Goal: Transaction & Acquisition: Obtain resource

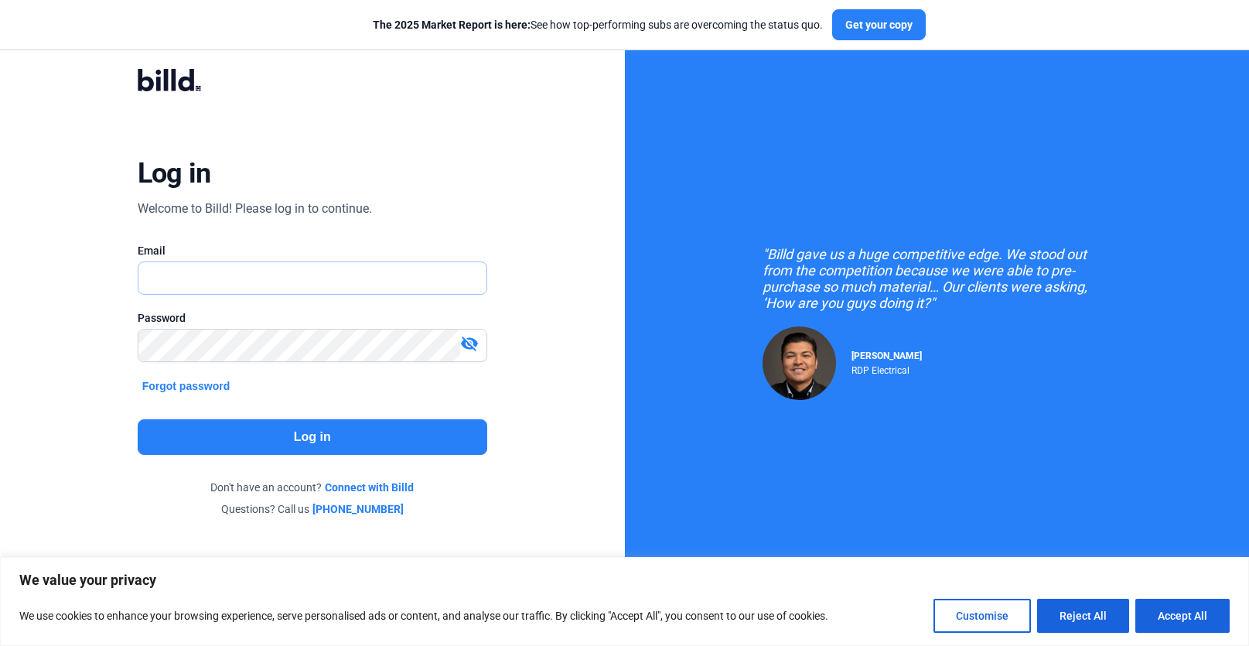
click at [226, 268] on input "text" at bounding box center [304, 278] width 332 height 32
type input "[PERSON_NAME][EMAIL_ADDRESS][DOMAIN_NAME]"
click at [309, 421] on button "Log in" at bounding box center [313, 437] width 350 height 36
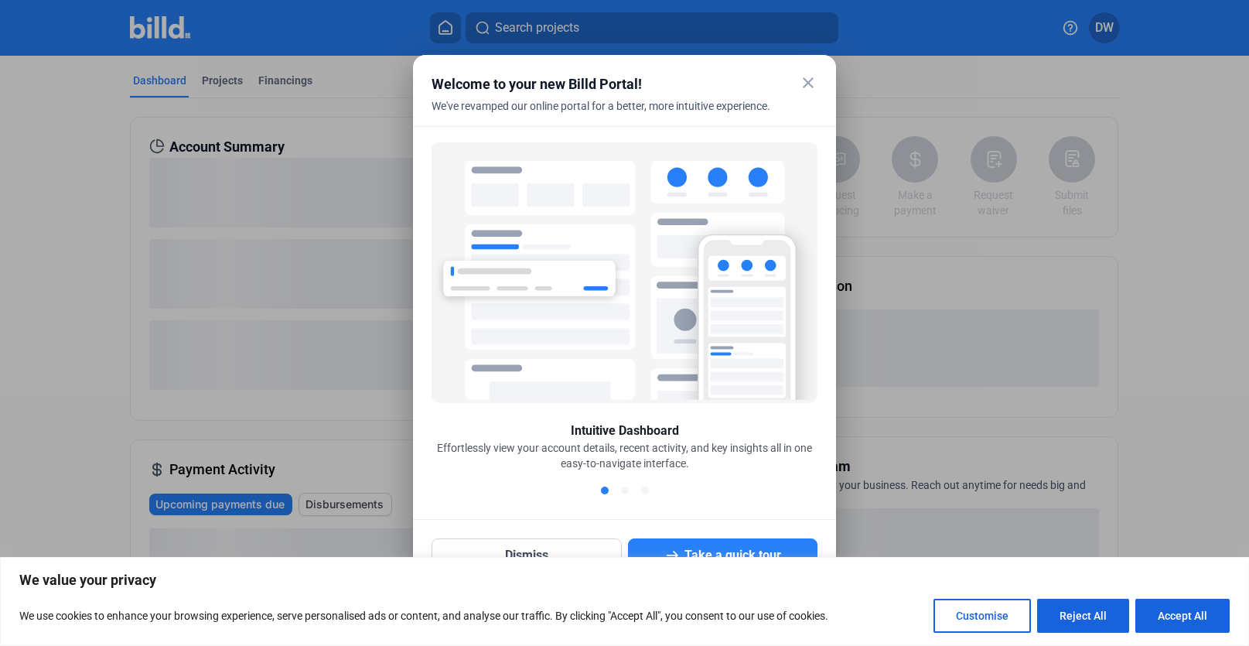
click at [808, 85] on mat-icon "close" at bounding box center [808, 82] width 19 height 19
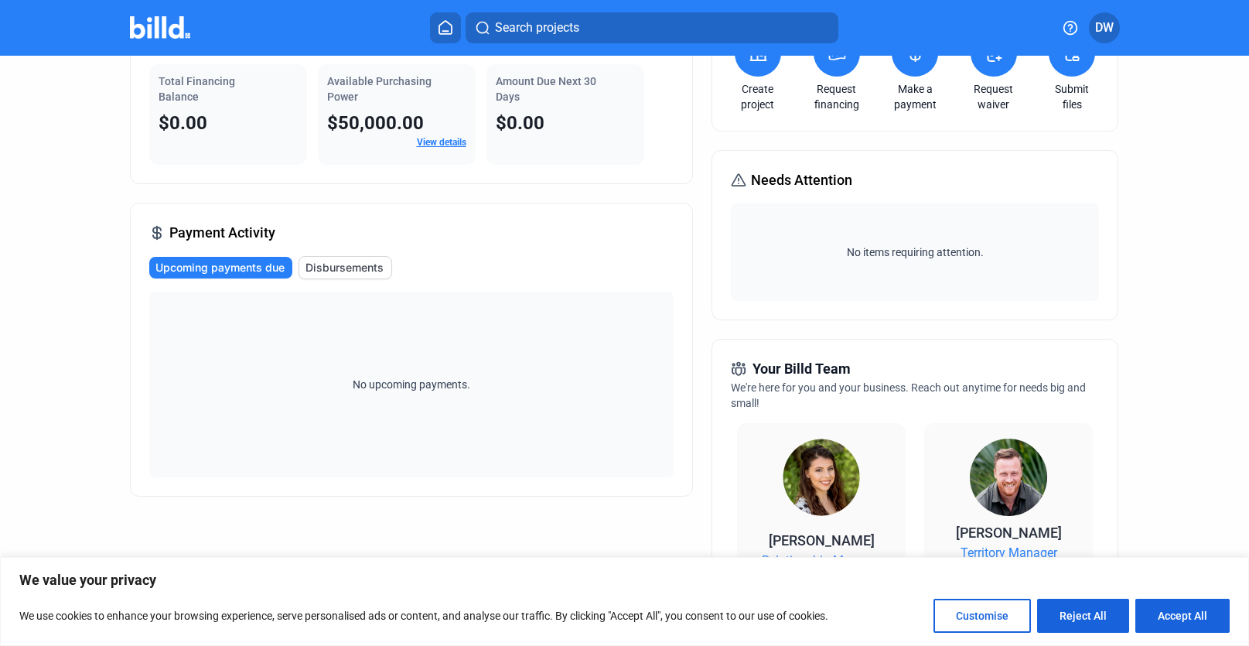
scroll to position [123, 0]
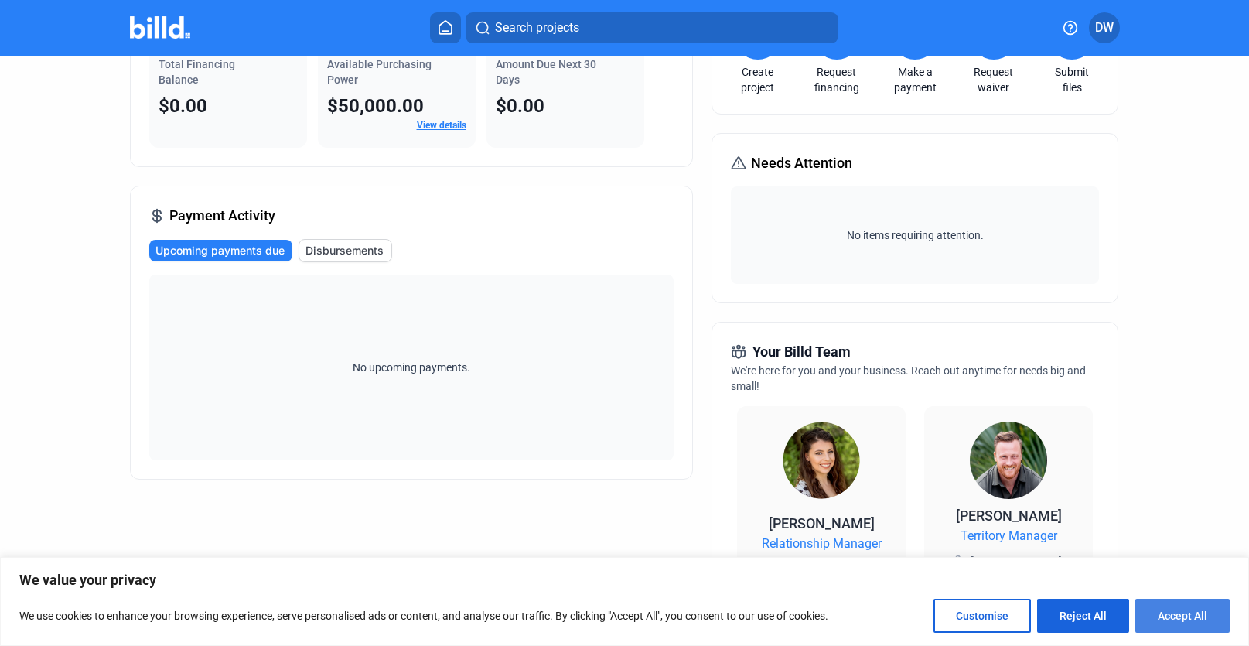
click at [1194, 615] on button "Accept All" at bounding box center [1182, 615] width 94 height 34
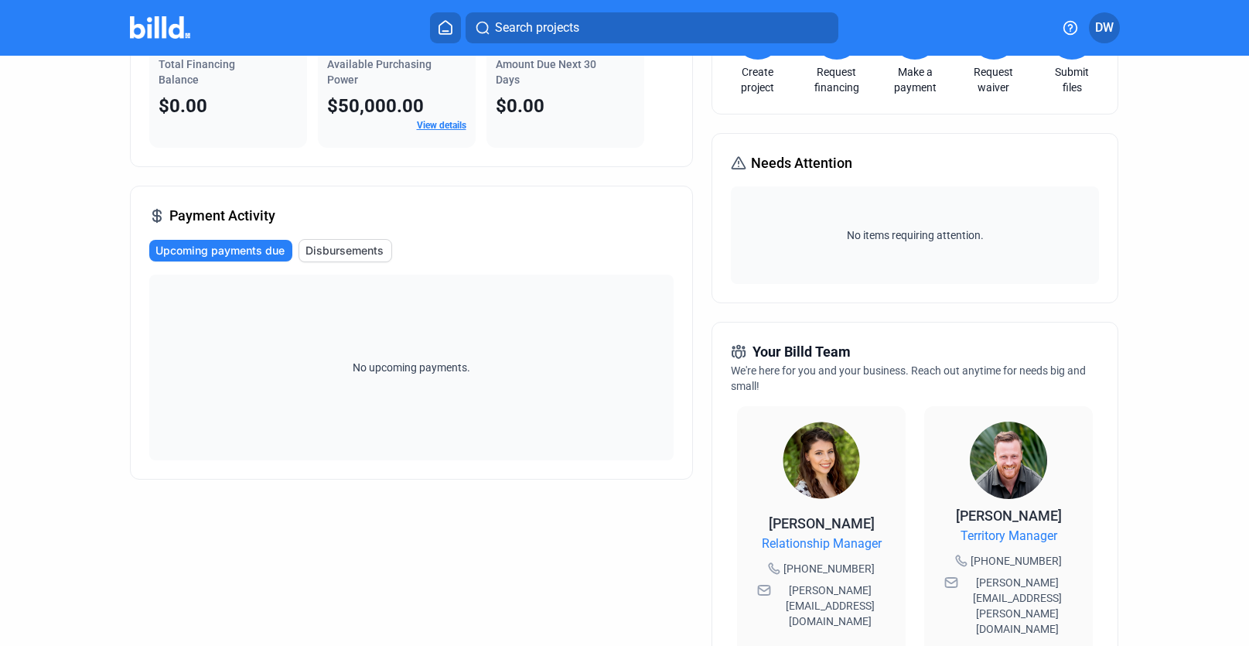
checkbox input "true"
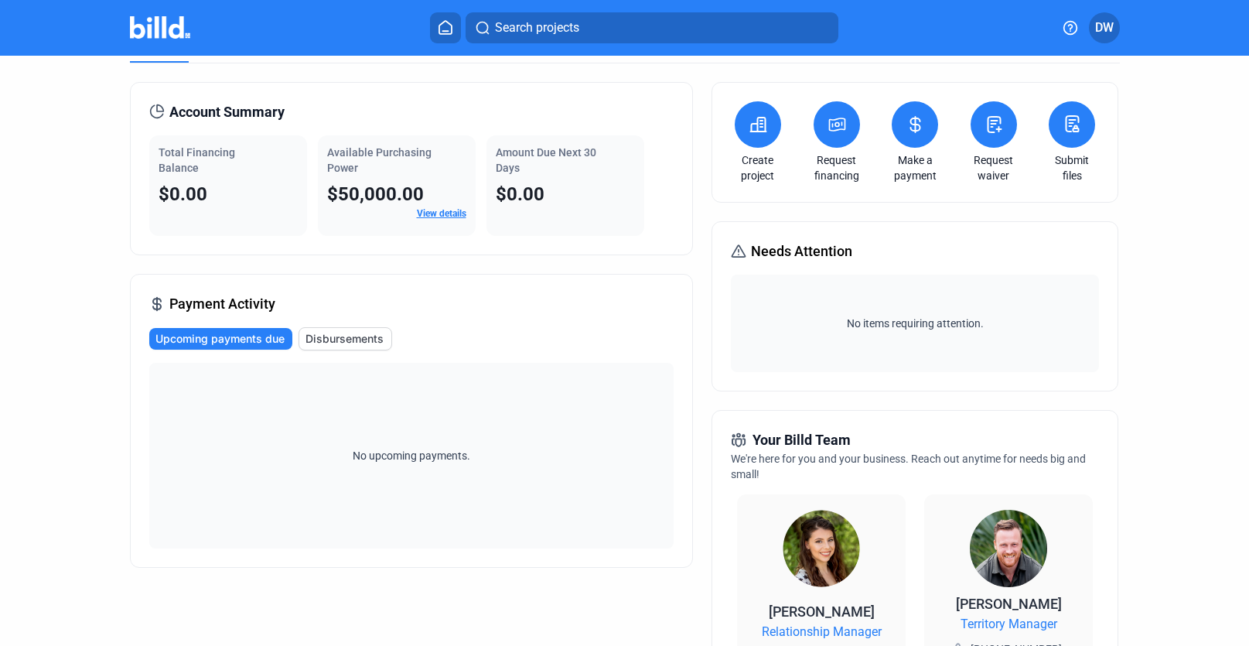
scroll to position [0, 0]
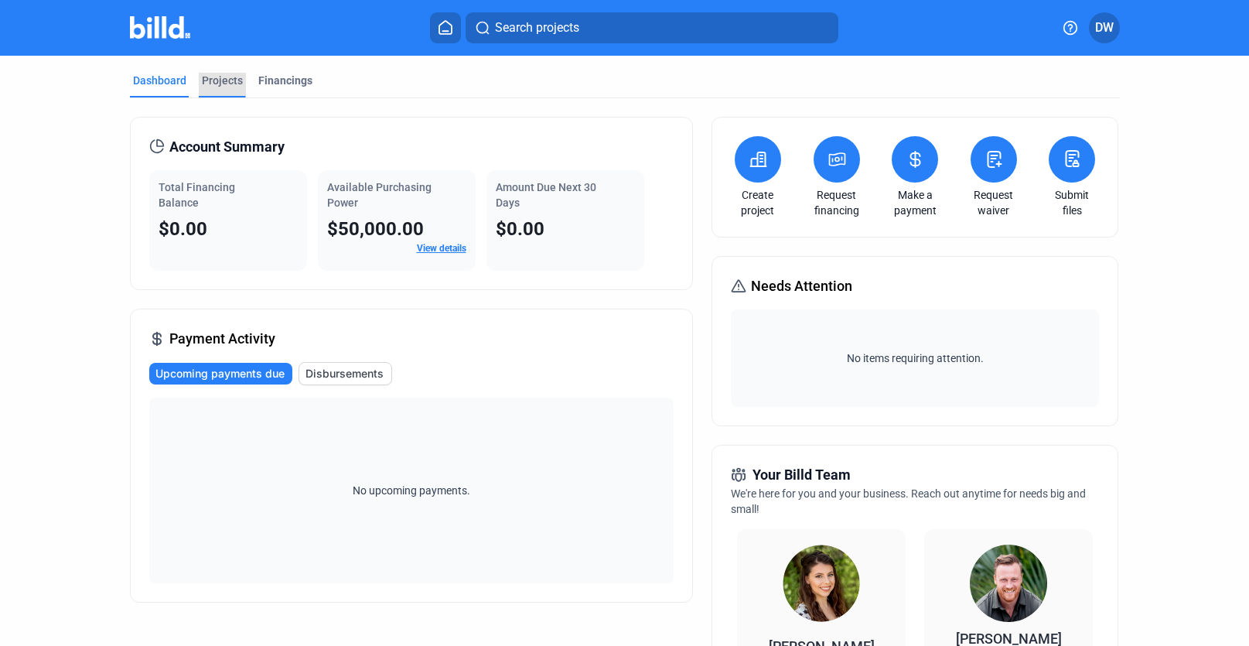
click at [217, 79] on div "Projects" at bounding box center [222, 80] width 41 height 15
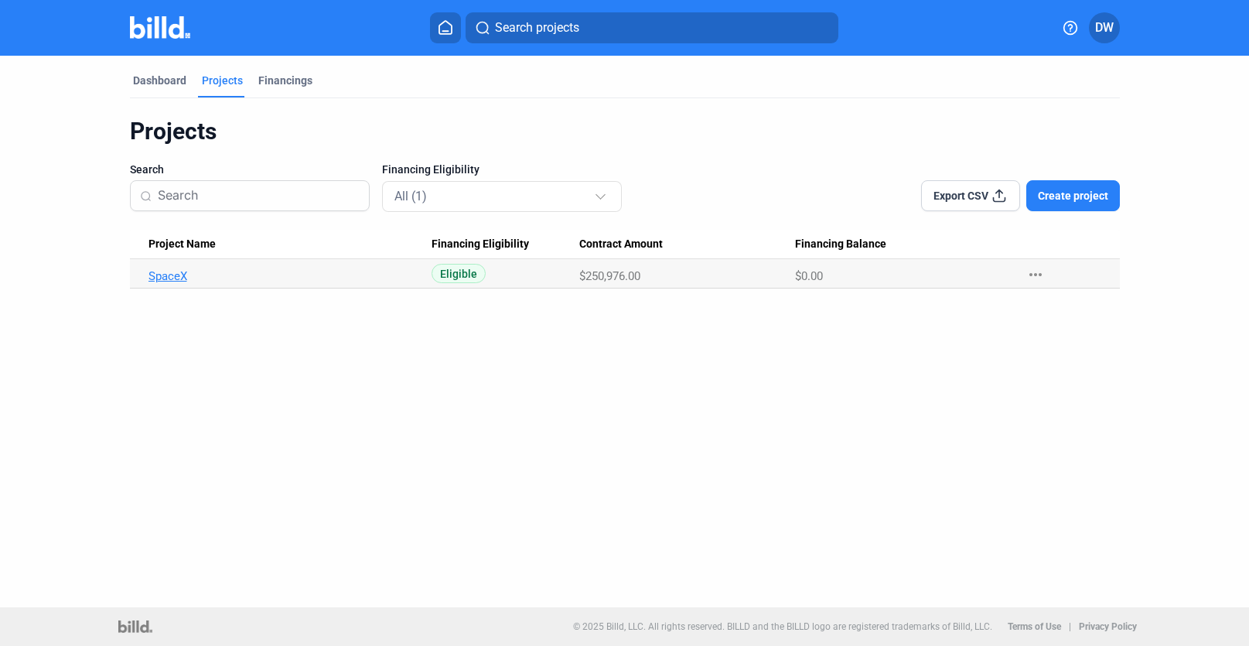
click at [179, 274] on link "SpaceX" at bounding box center [289, 276] width 283 height 14
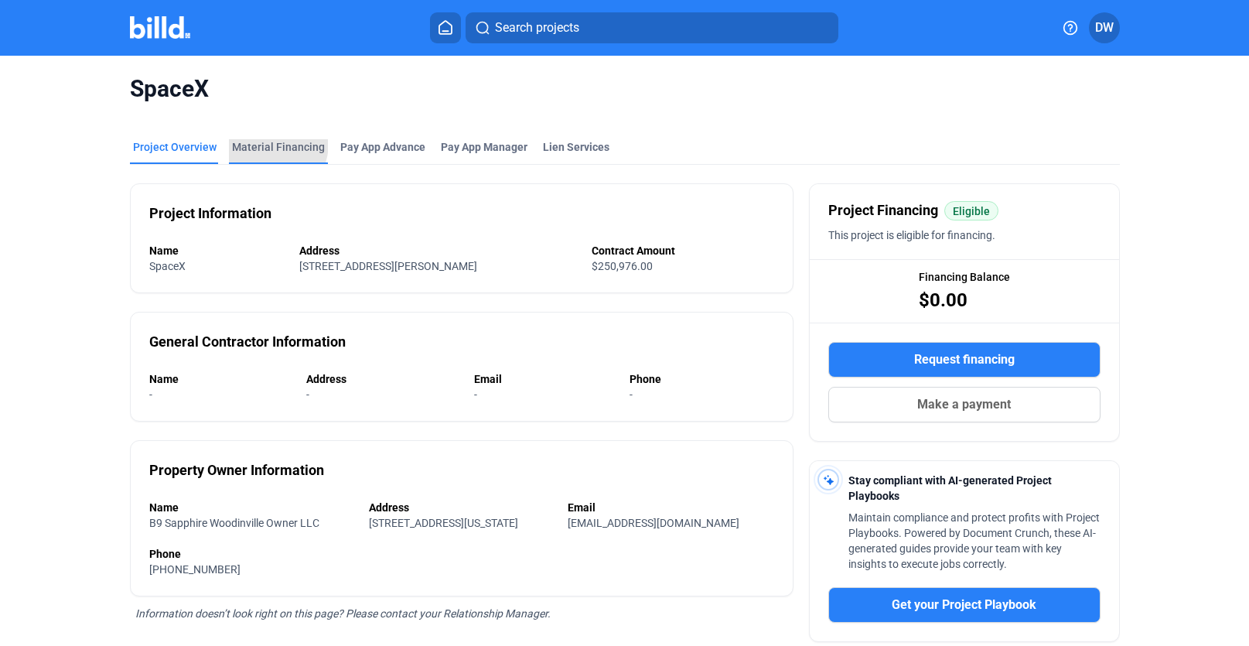
click at [261, 143] on div "Material Financing" at bounding box center [278, 146] width 93 height 15
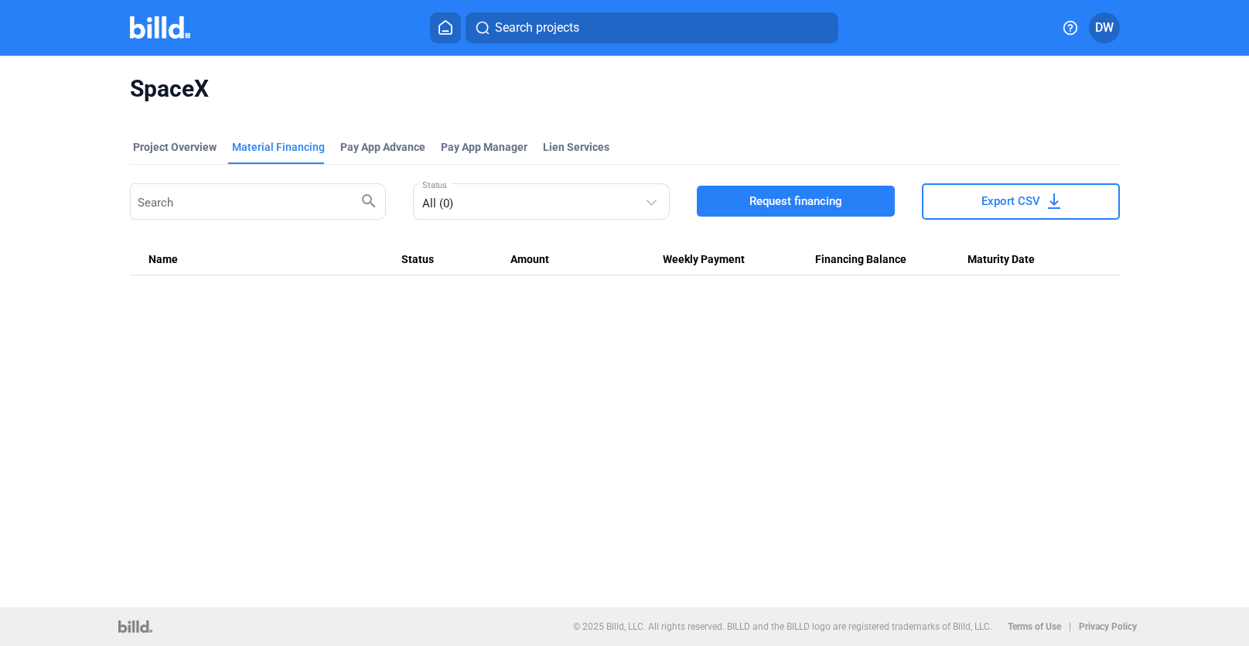
click at [1005, 206] on span "Export CSV" at bounding box center [1010, 200] width 59 height 15
click at [758, 202] on span "Request financing" at bounding box center [795, 200] width 93 height 15
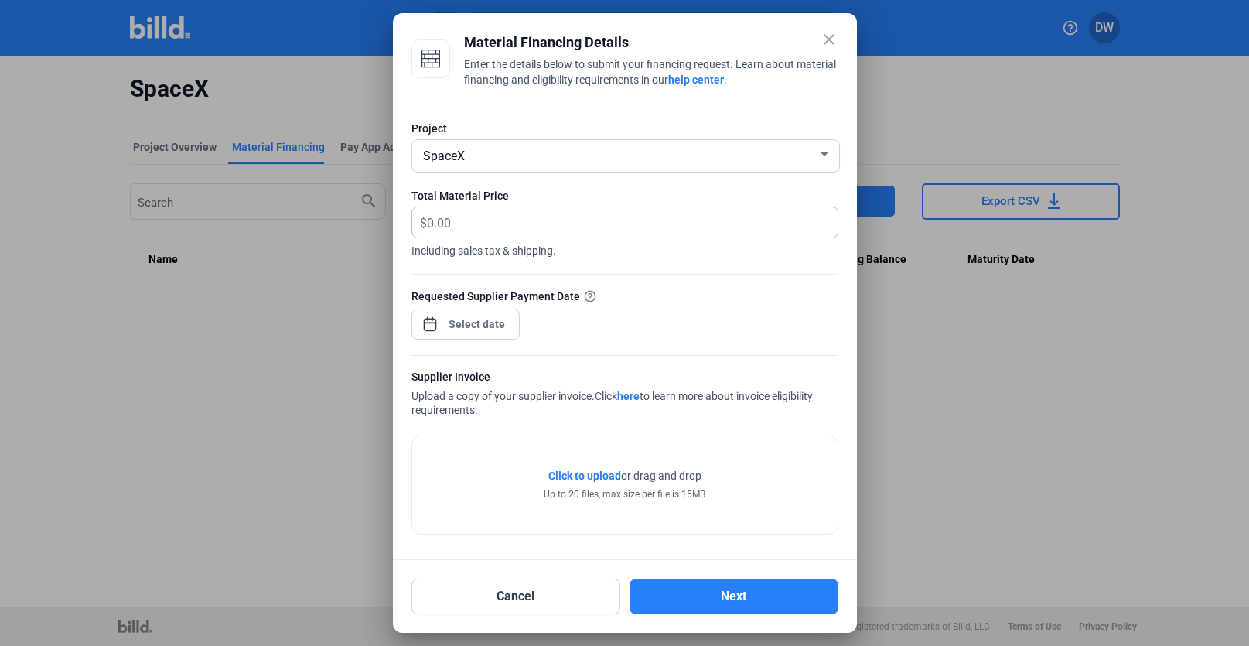
click at [538, 217] on input "text" at bounding box center [632, 222] width 411 height 30
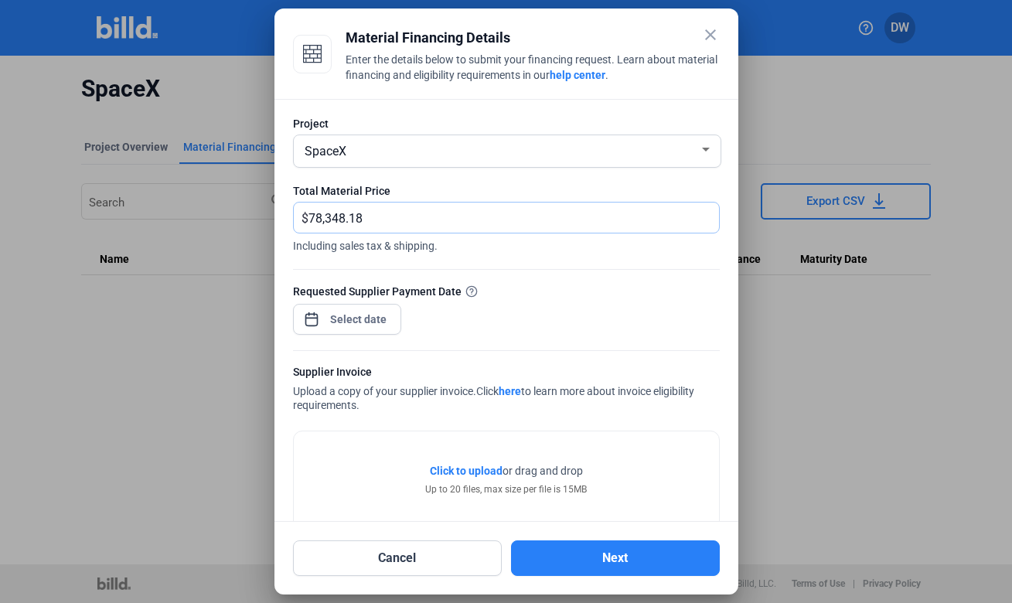
type input "78,348.18"
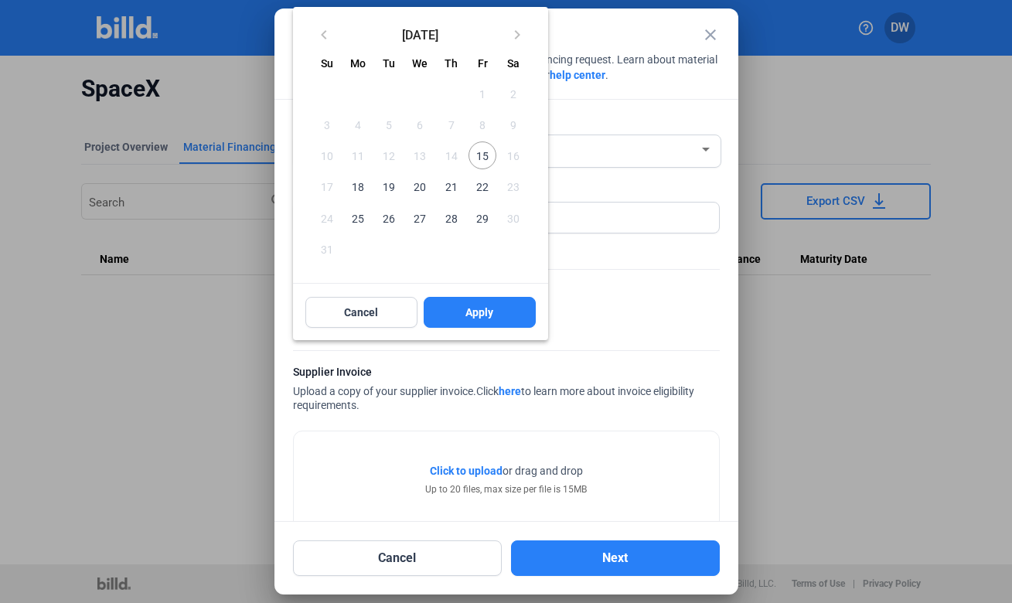
click at [340, 315] on div "close Material Financing Details Enter the details below to submit your financi…" at bounding box center [506, 301] width 1012 height 603
click at [479, 220] on span "29" at bounding box center [483, 218] width 28 height 28
click at [477, 307] on span "Apply" at bounding box center [479, 312] width 28 height 15
type input "Aug 29, 2025"
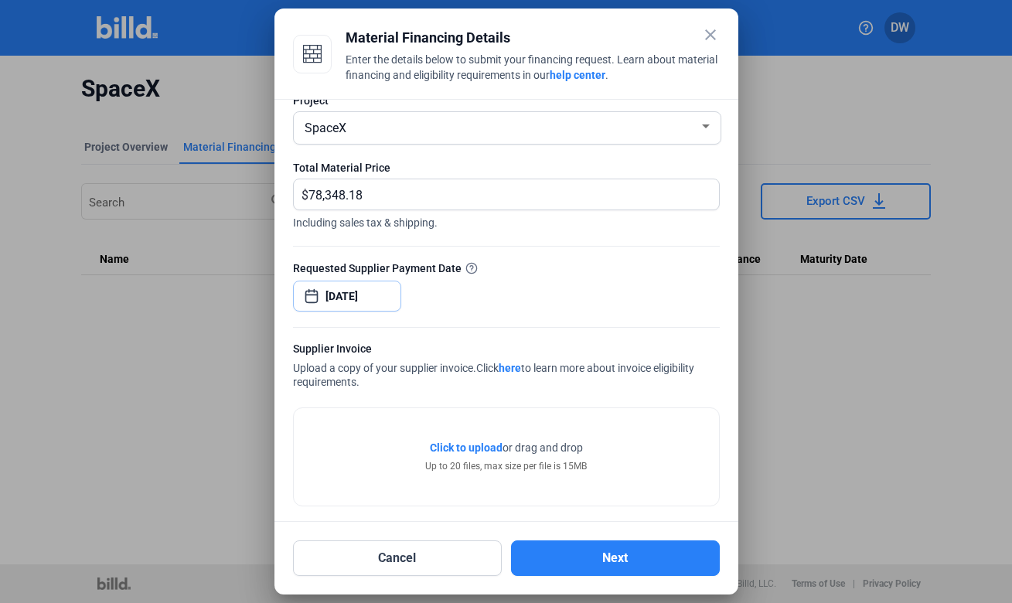
scroll to position [33, 0]
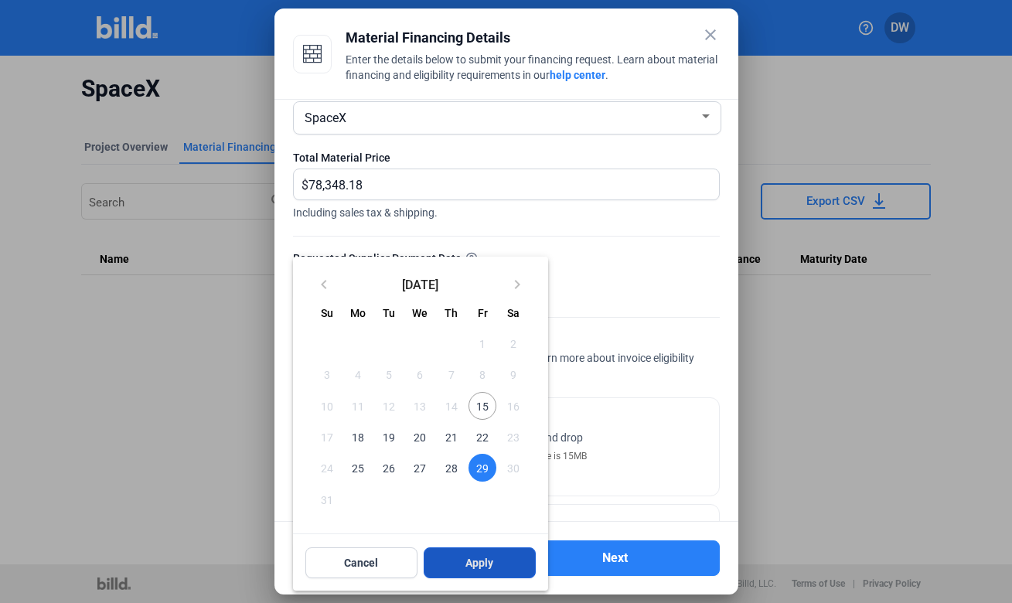
click at [481, 562] on span "Apply" at bounding box center [479, 562] width 28 height 15
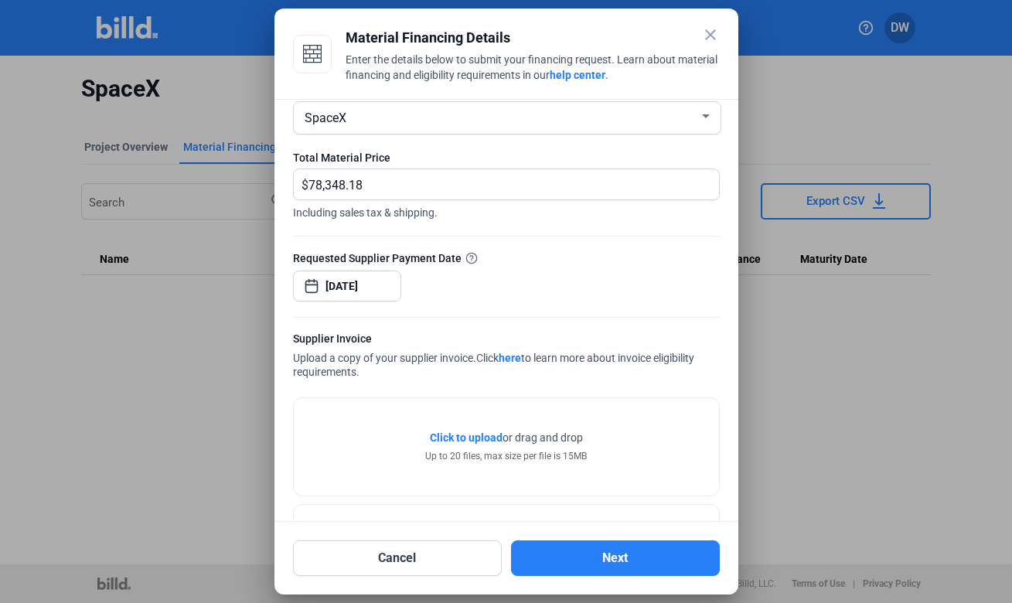
click at [477, 434] on span "Click to upload" at bounding box center [466, 437] width 73 height 12
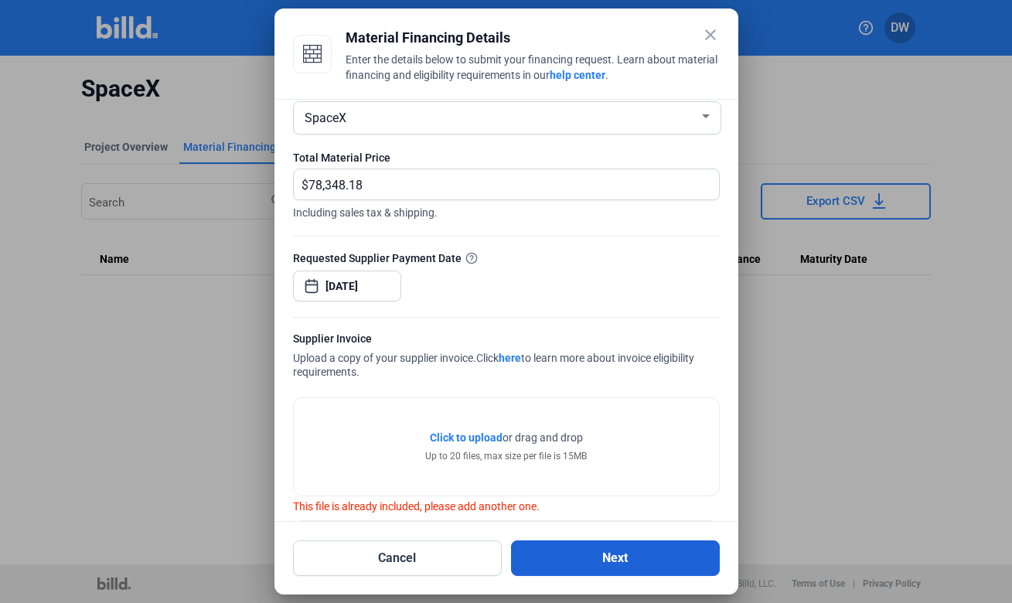
click at [593, 561] on button "Next" at bounding box center [615, 558] width 209 height 36
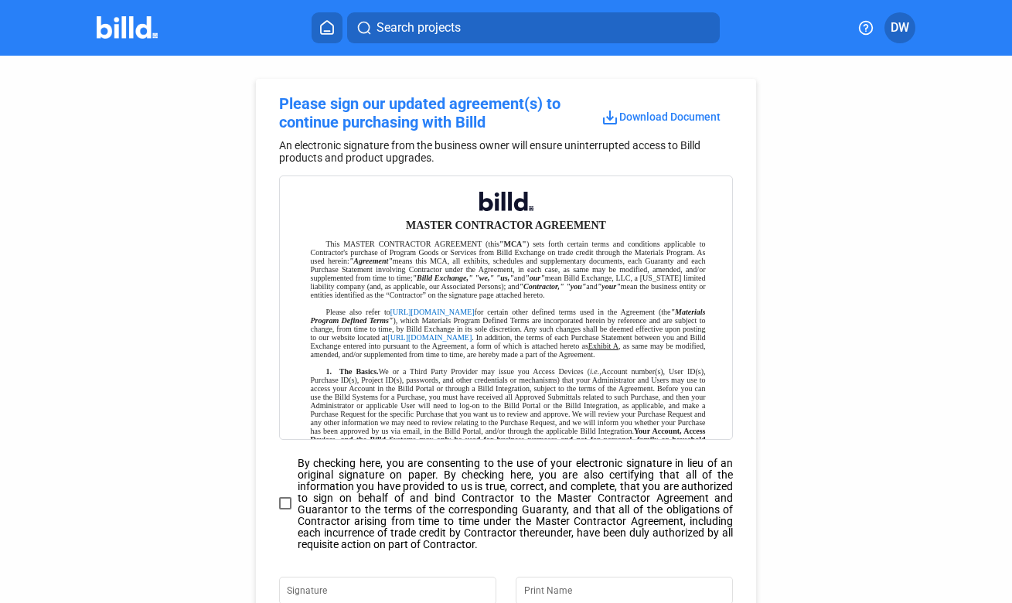
click at [285, 502] on span at bounding box center [285, 503] width 12 height 12
click at [0, 0] on input "By checking here, you are consenting to the use of your electronic signature in…" at bounding box center [0, 0] width 0 height 0
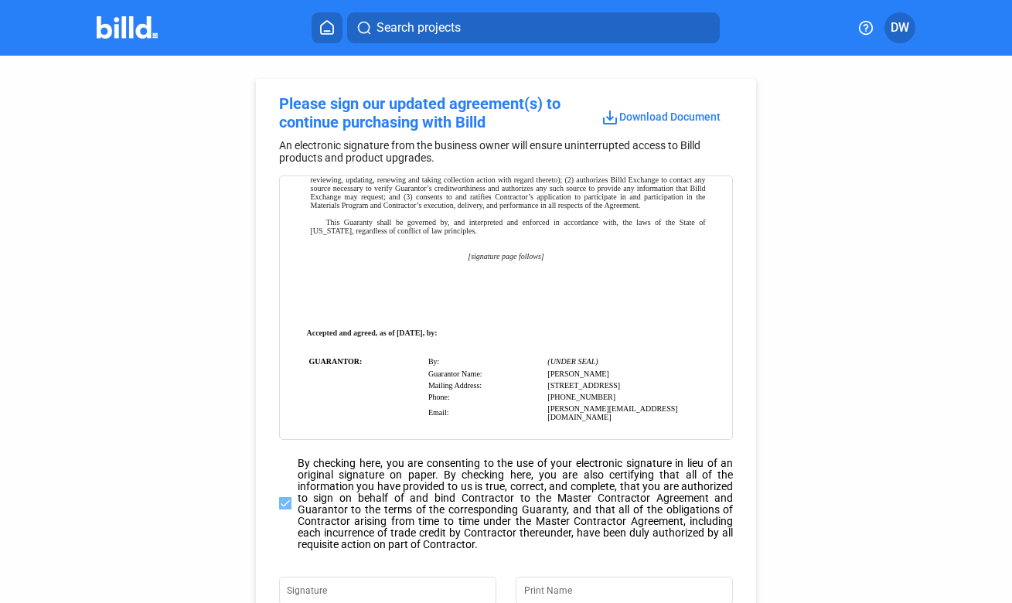
scroll to position [183, 0]
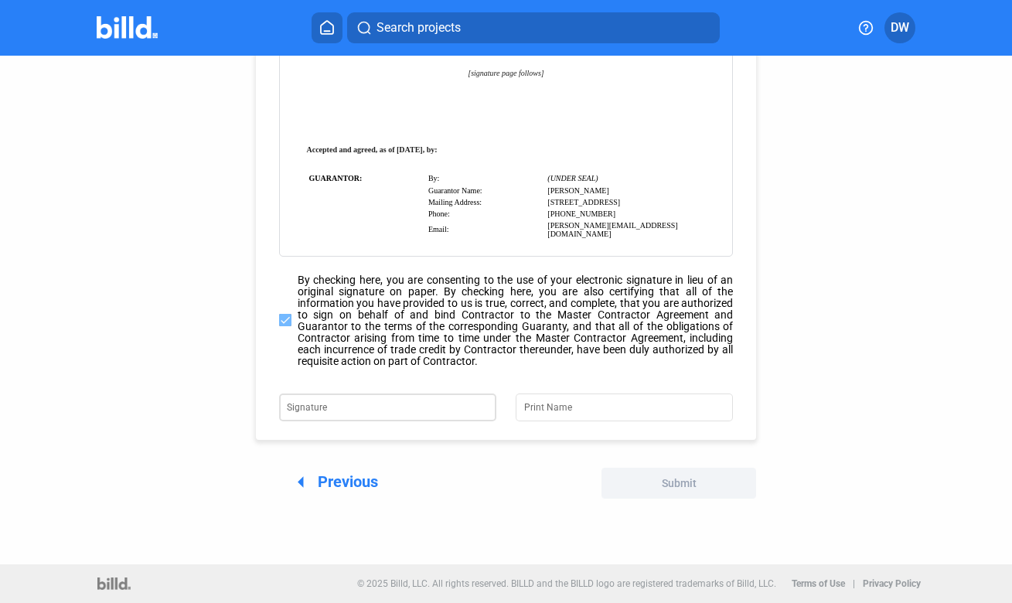
click at [306, 404] on input "Signature" at bounding box center [378, 406] width 182 height 22
click at [306, 404] on input "Signature" at bounding box center [387, 406] width 201 height 22
type input "[PERSON_NAME]"
click at [536, 407] on input "Print Name" at bounding box center [615, 406] width 182 height 22
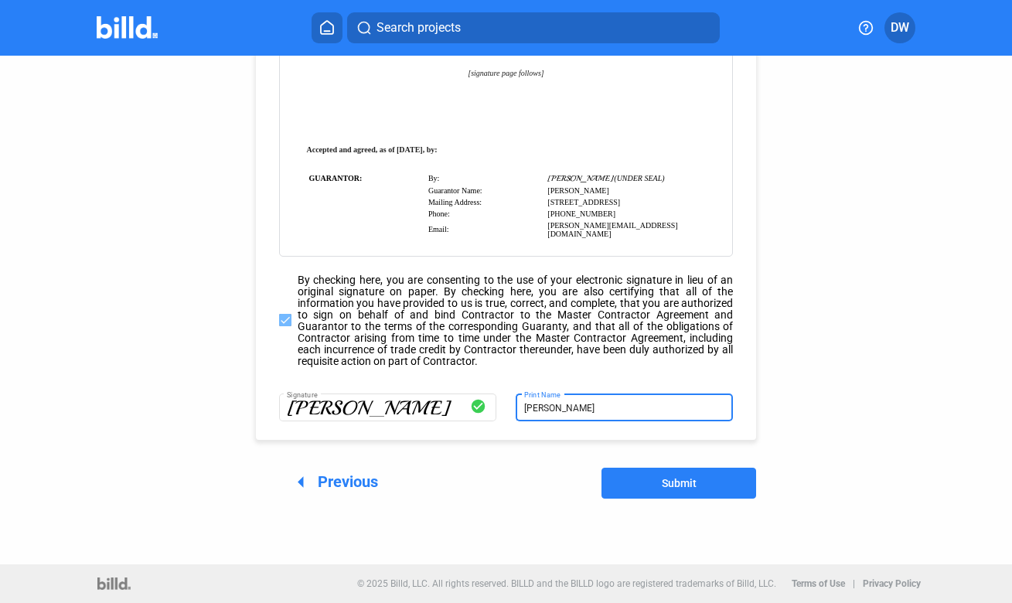
type input "[PERSON_NAME]"
click at [682, 479] on span "Submit" at bounding box center [679, 483] width 35 height 12
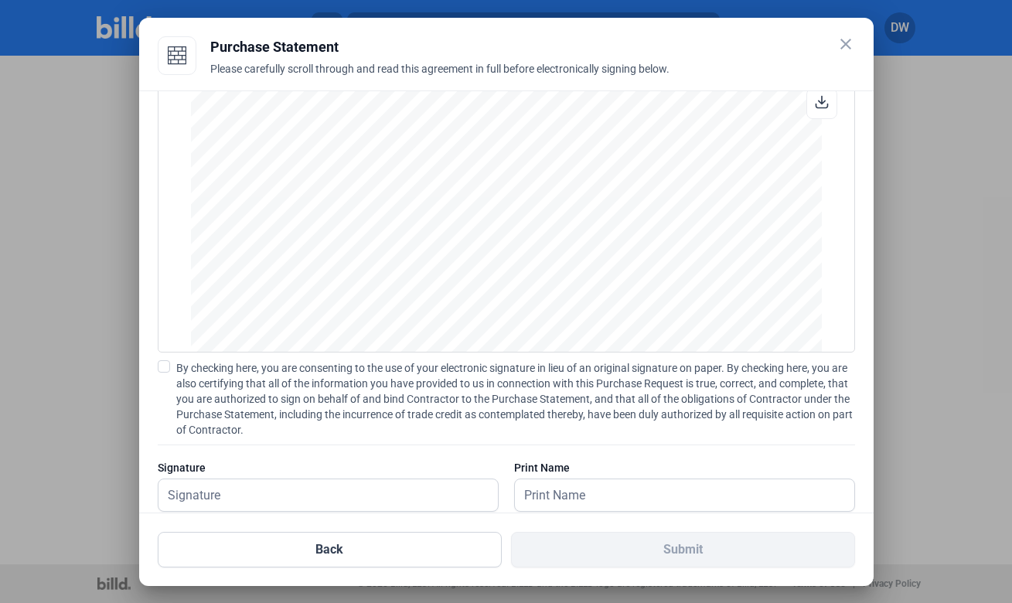
scroll to position [64, 0]
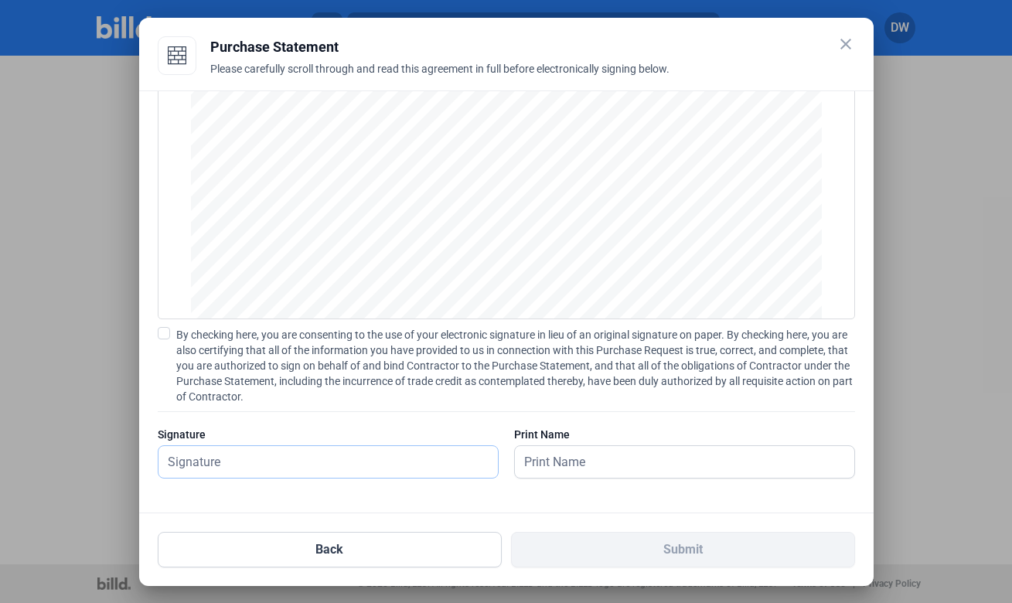
click at [277, 451] on input "text" at bounding box center [328, 462] width 339 height 32
type input "[PERSON_NAME]"
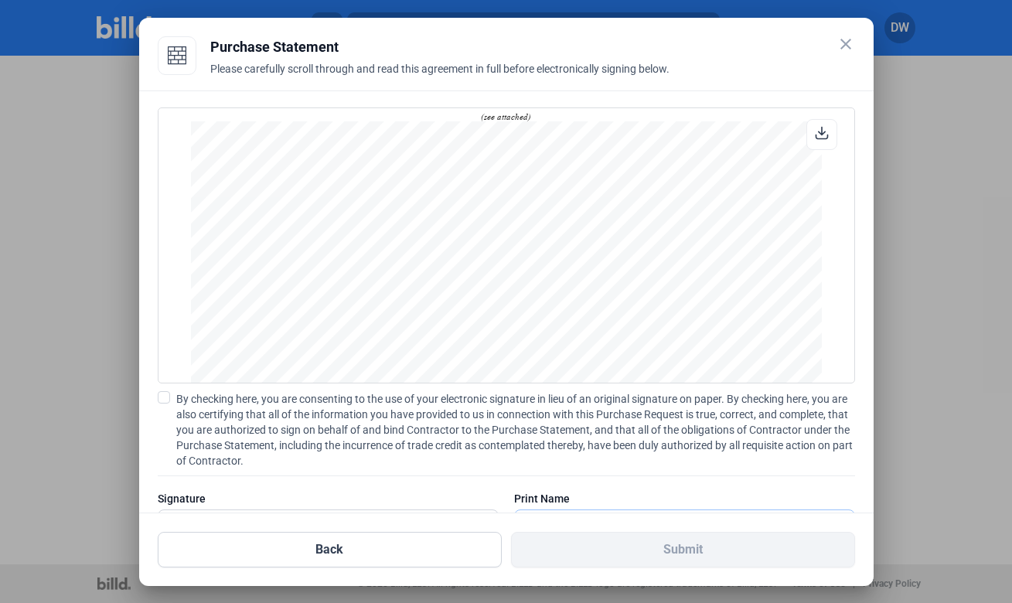
scroll to position [851, 0]
type input "[PERSON_NAME]"
click at [165, 402] on span at bounding box center [164, 397] width 12 height 12
click at [0, 0] on input "By checking here, you are consenting to the use of your electronic signature in…" at bounding box center [0, 0] width 0 height 0
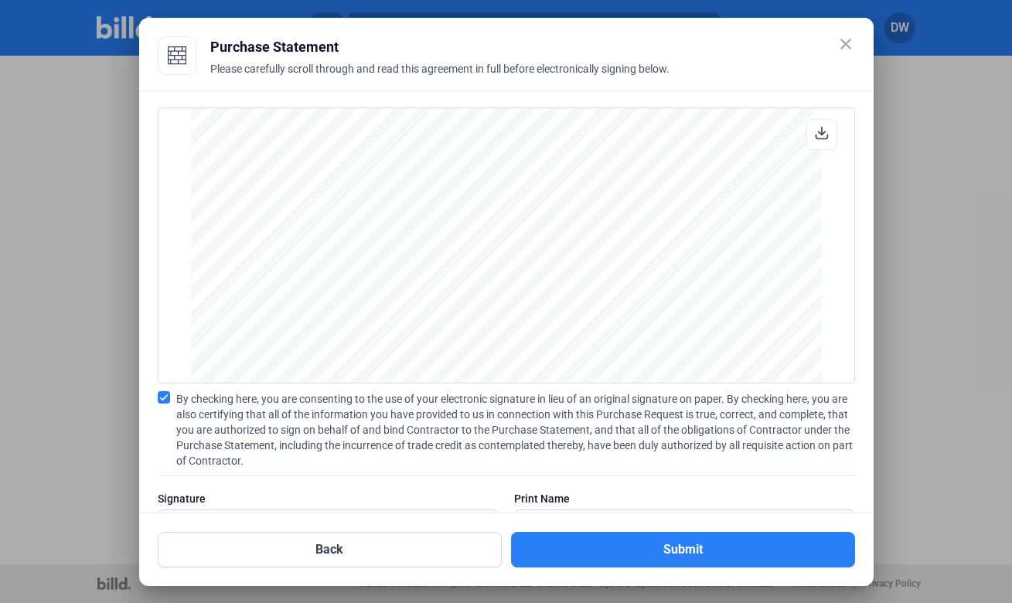
scroll to position [64, 0]
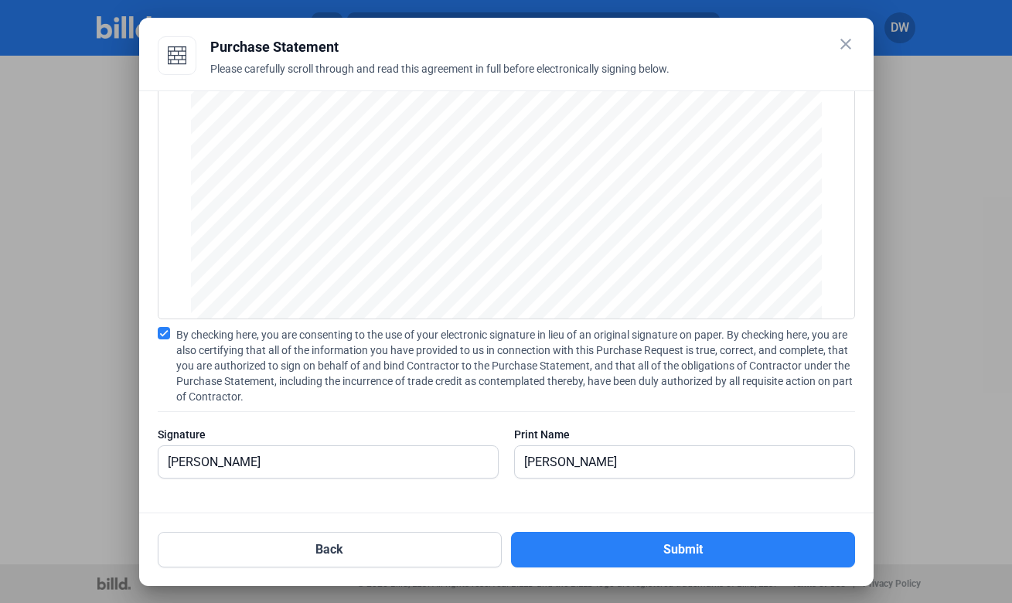
click at [844, 45] on mat-icon "close" at bounding box center [846, 44] width 19 height 19
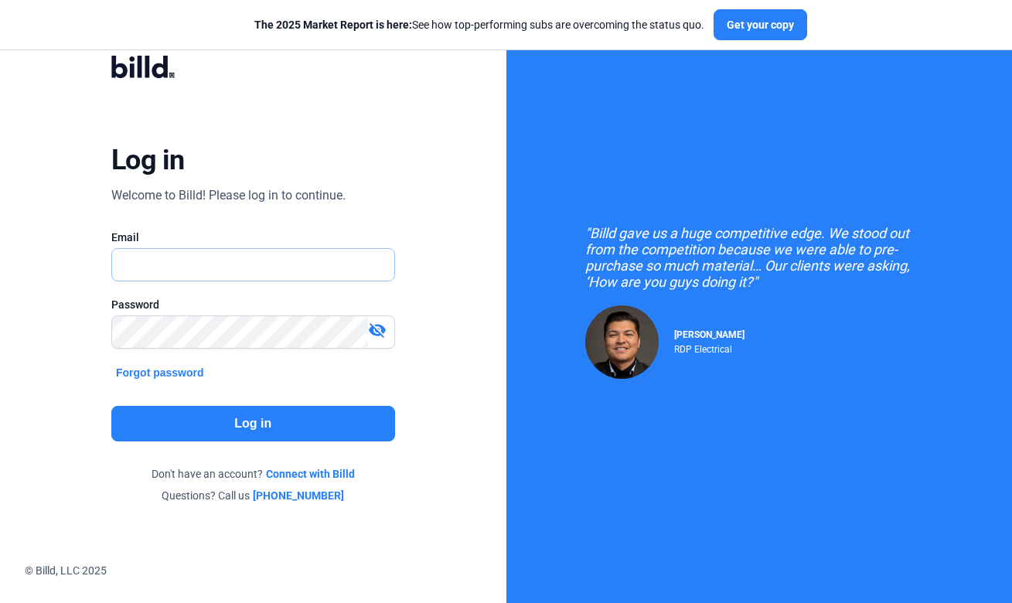
click at [198, 261] on input "text" at bounding box center [253, 265] width 282 height 32
type input "[PERSON_NAME][EMAIL_ADDRESS][DOMAIN_NAME]"
click at [244, 420] on button "Log in" at bounding box center [253, 424] width 284 height 36
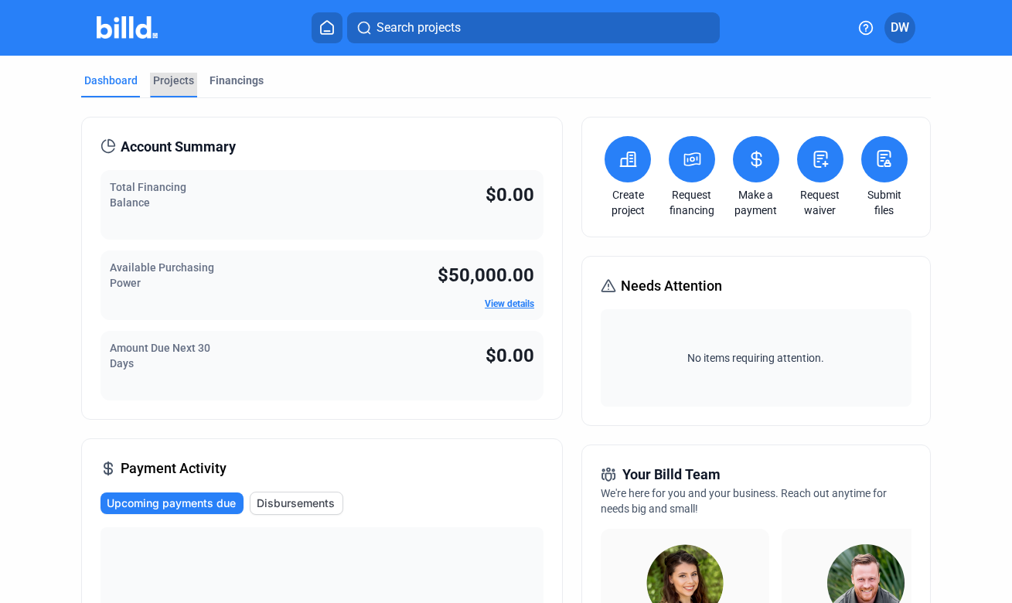
click at [166, 78] on div "Projects" at bounding box center [173, 80] width 41 height 15
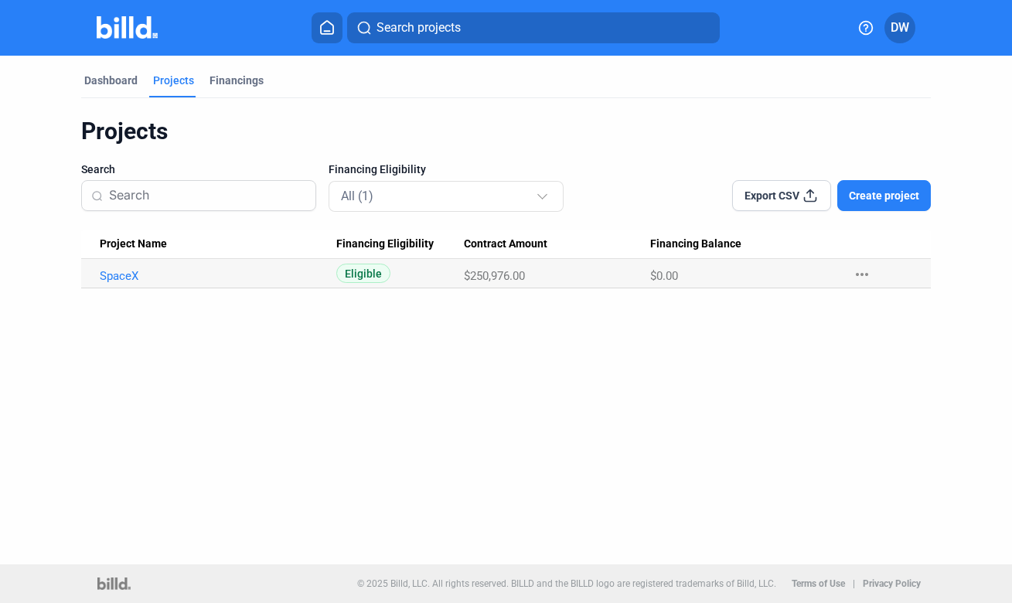
click at [520, 277] on span "$250,976.00" at bounding box center [494, 276] width 61 height 14
click at [121, 274] on link "SpaceX" at bounding box center [212, 276] width 224 height 14
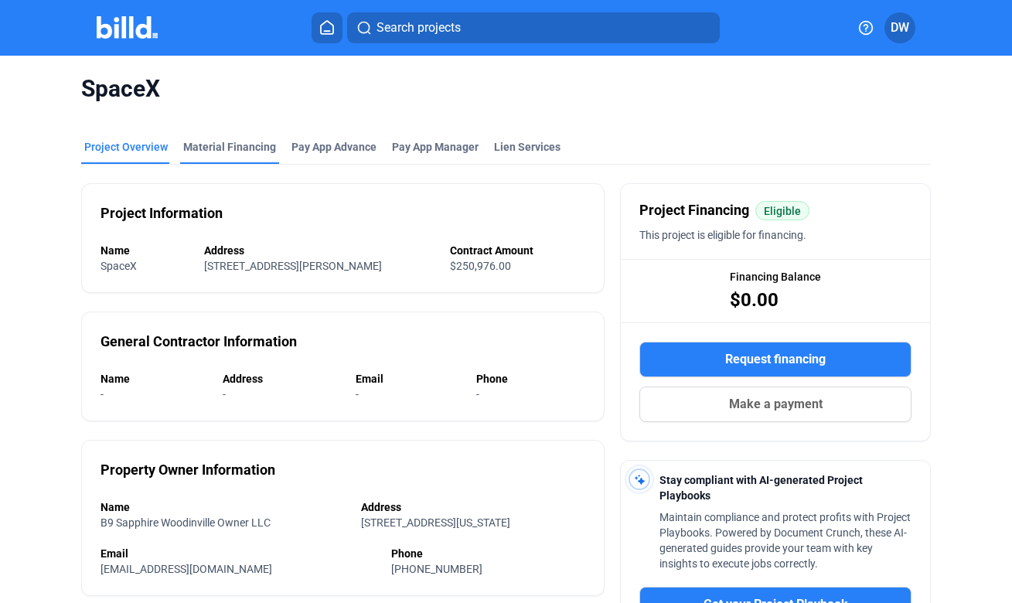
click at [247, 145] on div "Material Financing" at bounding box center [229, 146] width 93 height 15
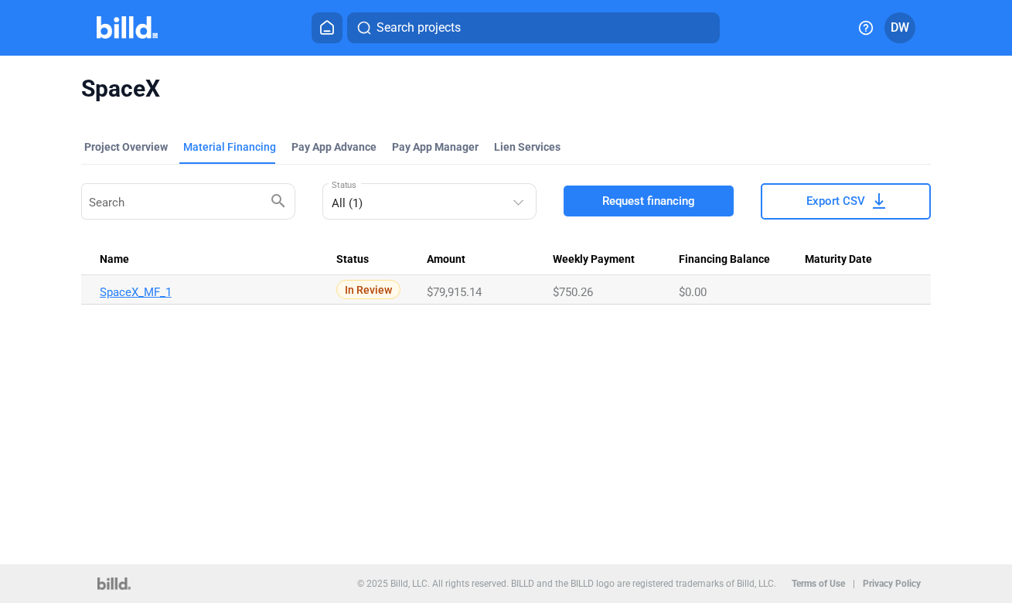
click at [142, 288] on link "SpaceX_MF_1" at bounding box center [212, 292] width 224 height 14
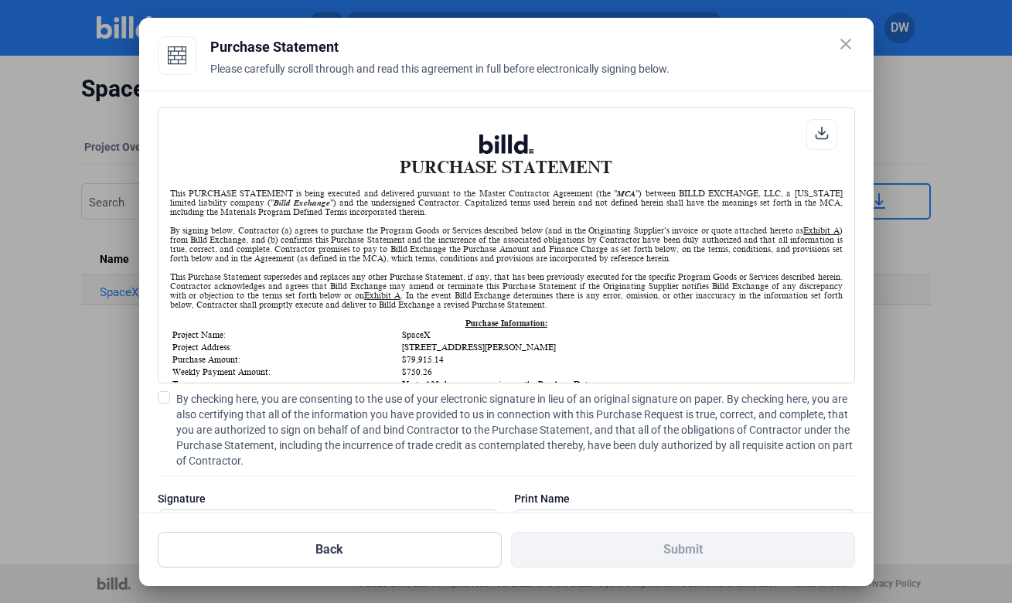
scroll to position [31, 0]
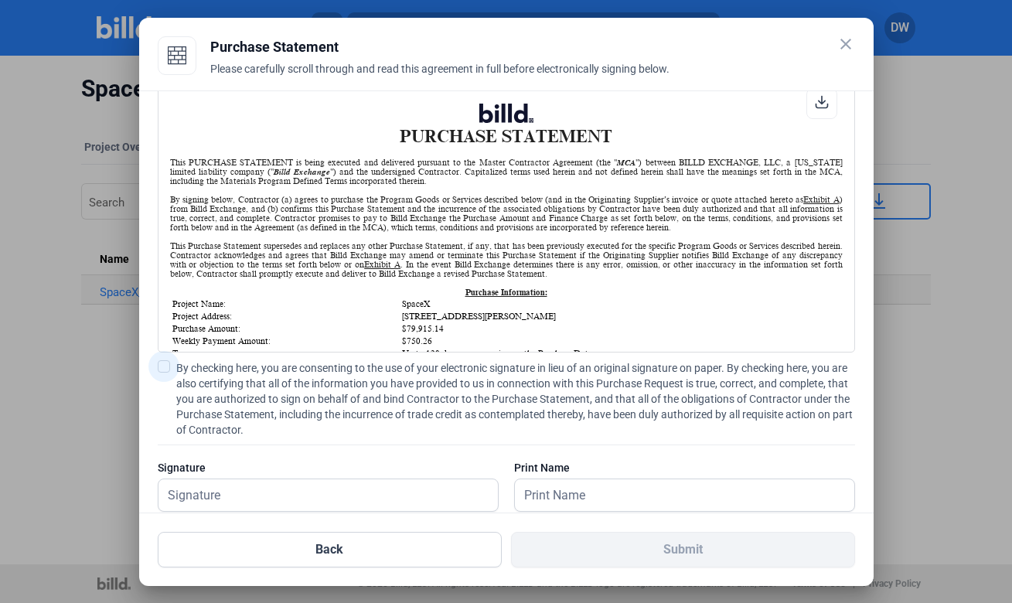
click at [165, 363] on span at bounding box center [164, 366] width 12 height 12
click at [0, 0] on input "By checking here, you are consenting to the use of your electronic signature in…" at bounding box center [0, 0] width 0 height 0
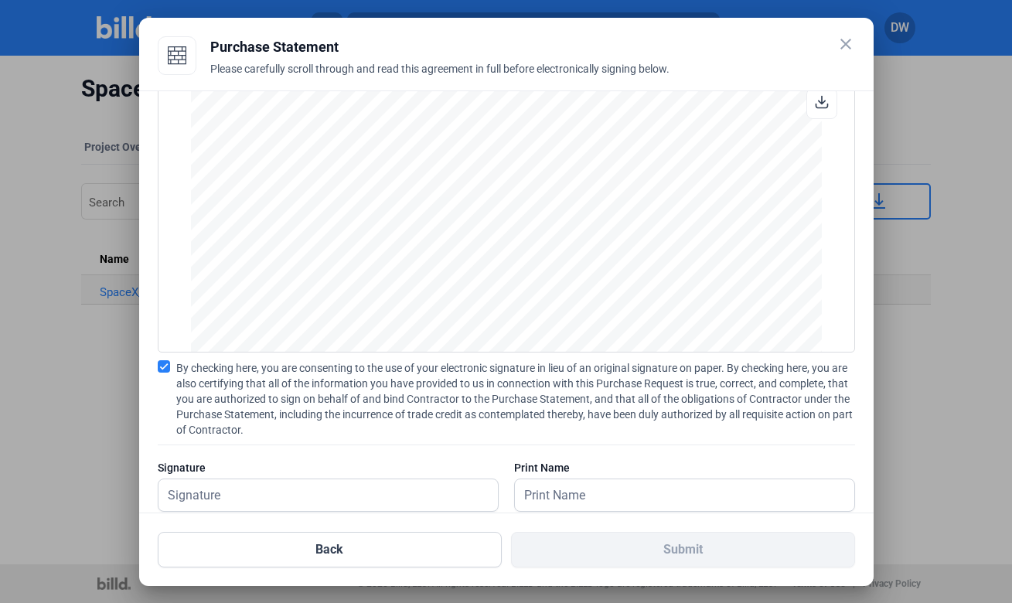
scroll to position [2126, 0]
click at [234, 498] on input "text" at bounding box center [320, 495] width 322 height 32
type input "[PERSON_NAME]"
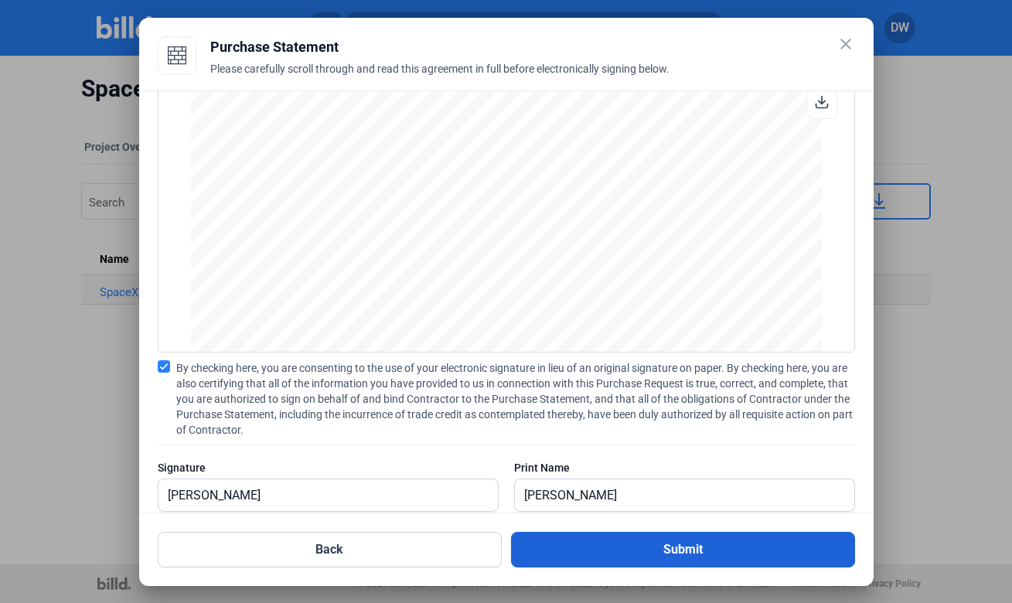
click at [669, 550] on button "Submit" at bounding box center [683, 550] width 344 height 36
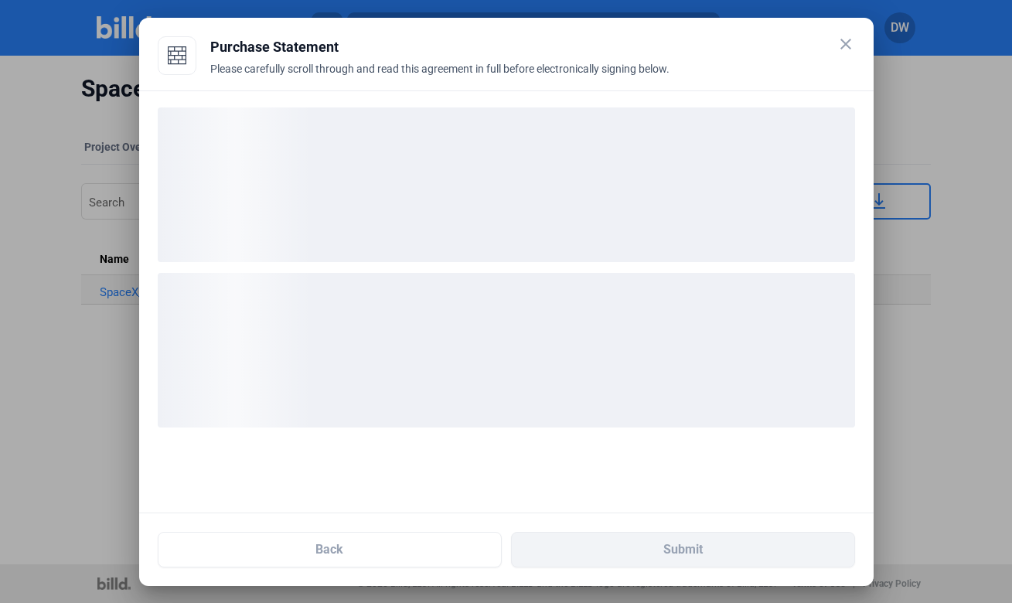
scroll to position [0, 0]
